Goal: Navigation & Orientation: Find specific page/section

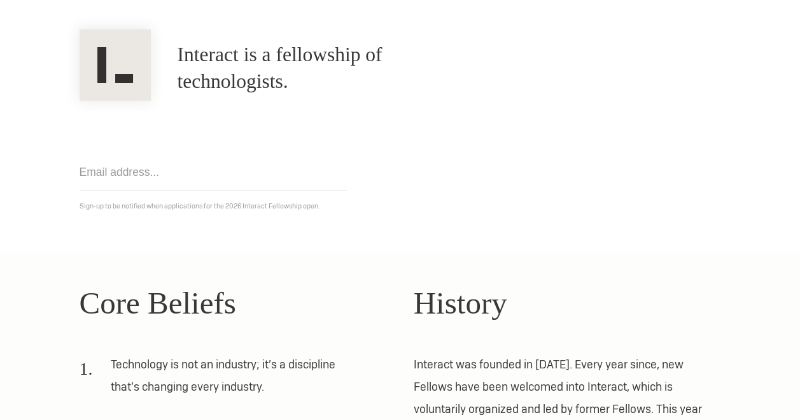
scroll to position [118, 0]
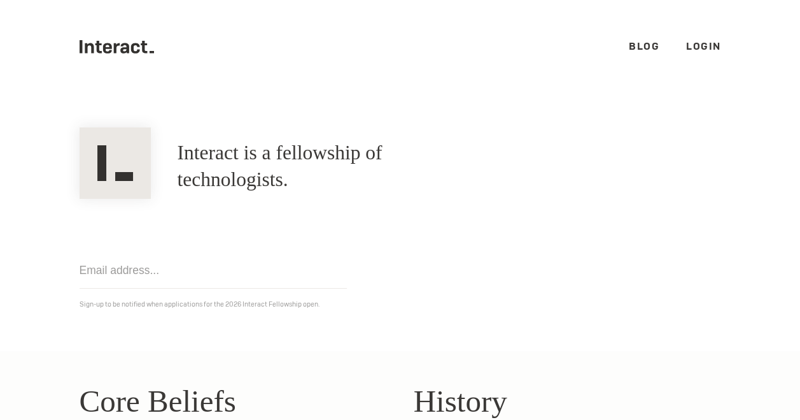
click at [634, 39] on link "Blog" at bounding box center [644, 45] width 31 height 13
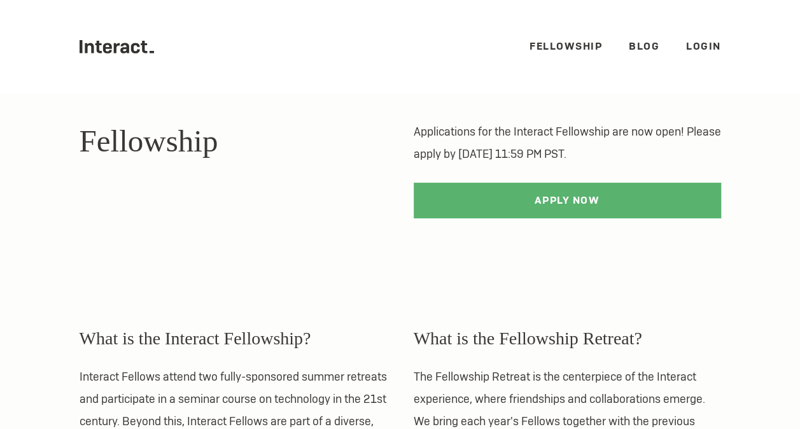
click at [564, 47] on link "Fellowship" at bounding box center [566, 45] width 73 height 13
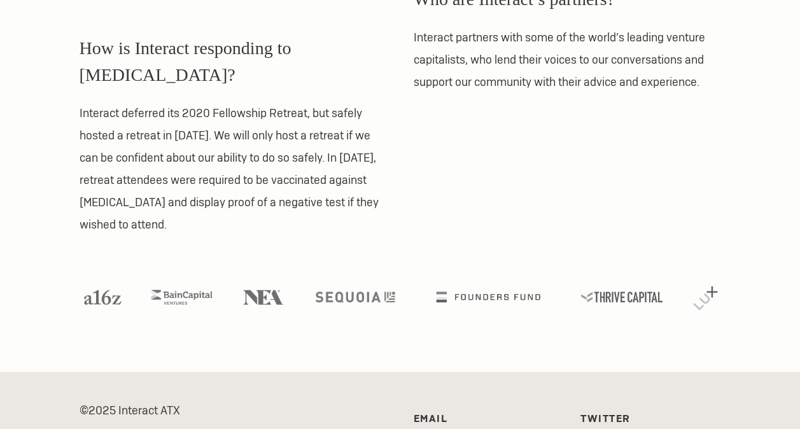
scroll to position [1236, 0]
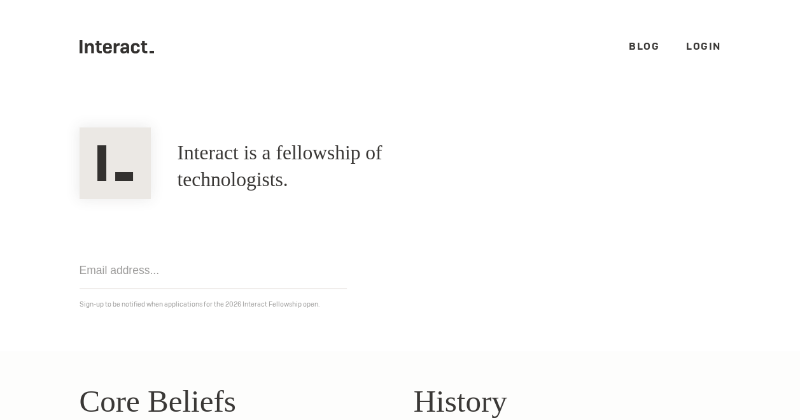
click at [691, 43] on link "Login" at bounding box center [703, 45] width 35 height 13
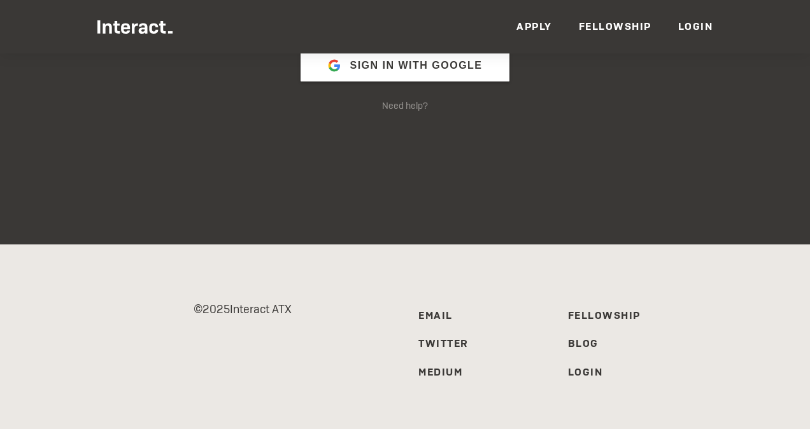
scroll to position [225, 0]
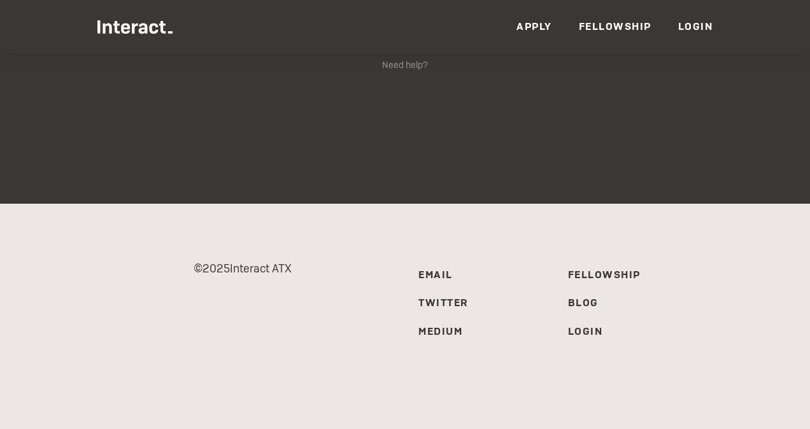
click at [597, 267] on li "Fellowship" at bounding box center [629, 274] width 123 height 15
click at [597, 274] on link "Fellowship" at bounding box center [604, 274] width 73 height 13
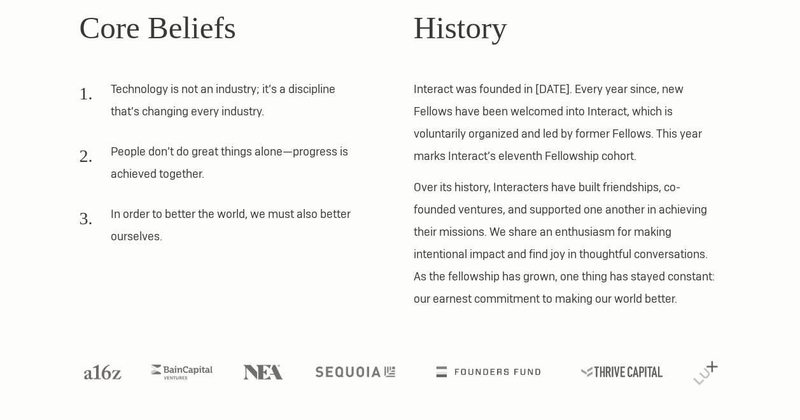
scroll to position [118, 0]
